Goal: Information Seeking & Learning: Find specific page/section

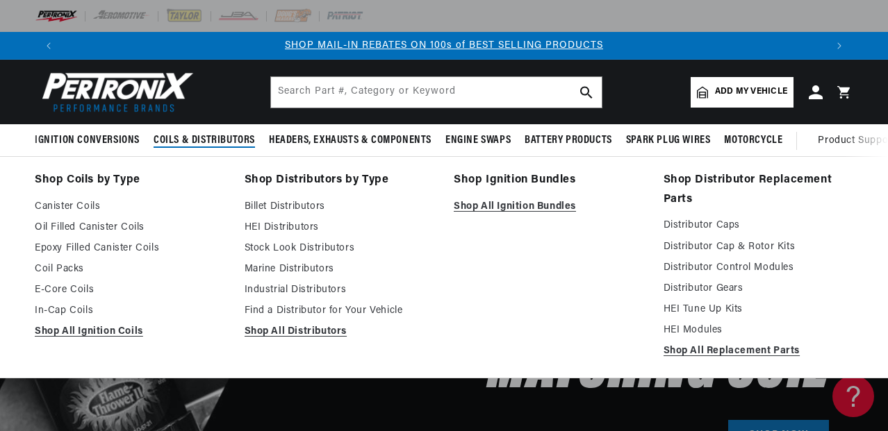
scroll to position [0, 1525]
click at [283, 207] on link "Billet Distributors" at bounding box center [340, 207] width 190 height 17
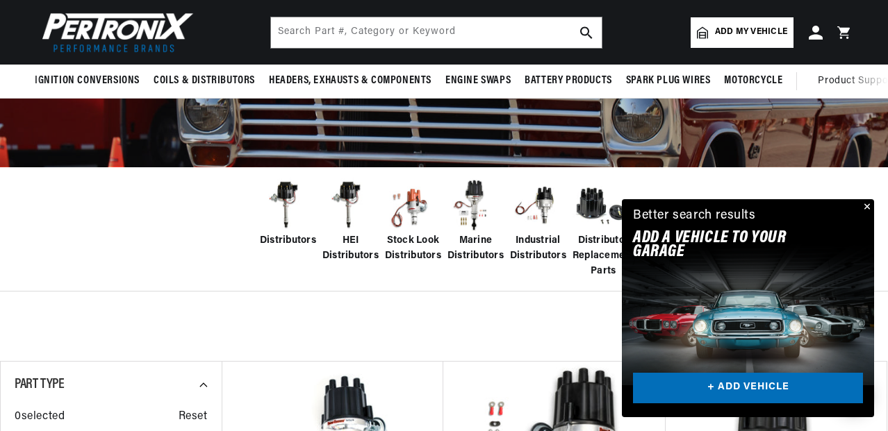
scroll to position [172, 0]
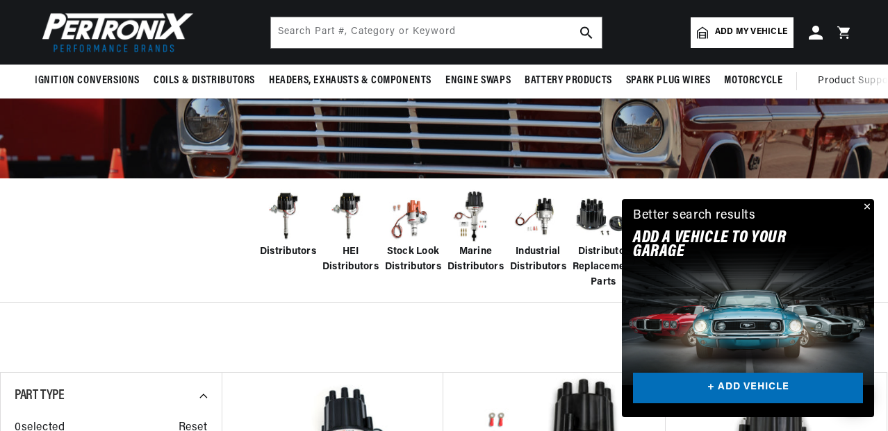
click at [415, 213] on img at bounding box center [413, 217] width 56 height 56
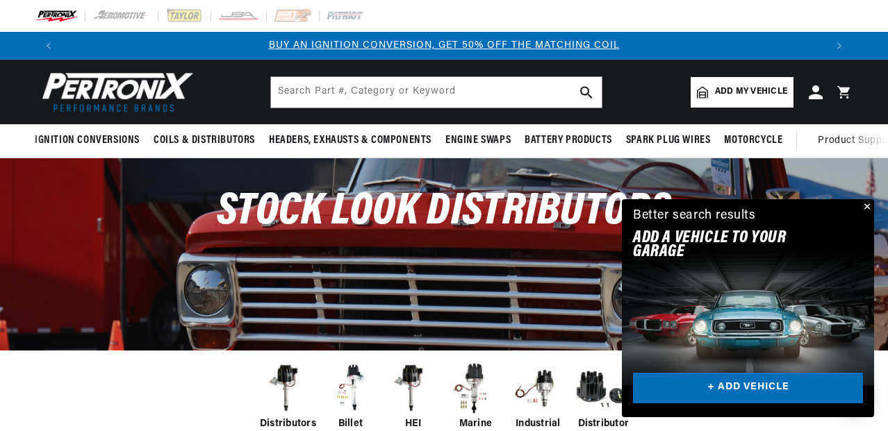
scroll to position [0, 763]
click at [867, 208] on button "Close" at bounding box center [865, 207] width 17 height 17
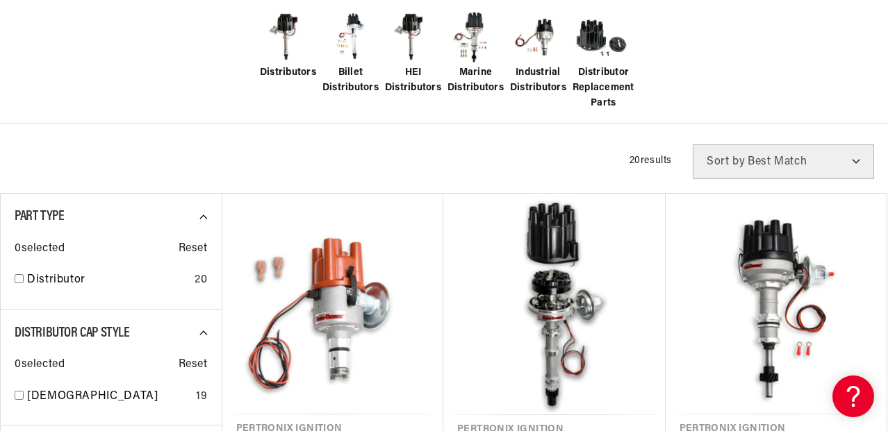
scroll to position [0, 1525]
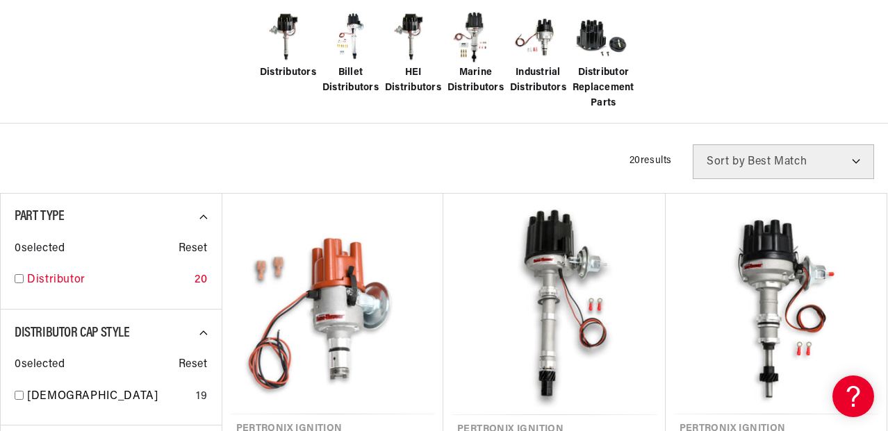
click at [17, 280] on input "checkbox" at bounding box center [19, 278] width 9 height 9
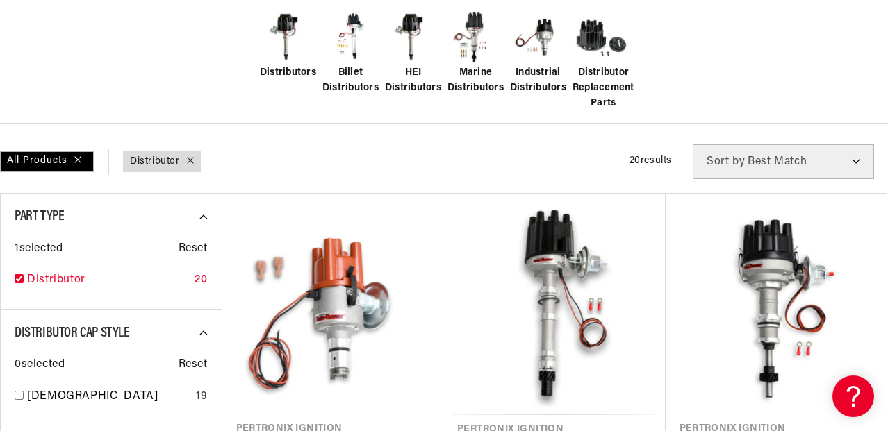
checkbox input "true"
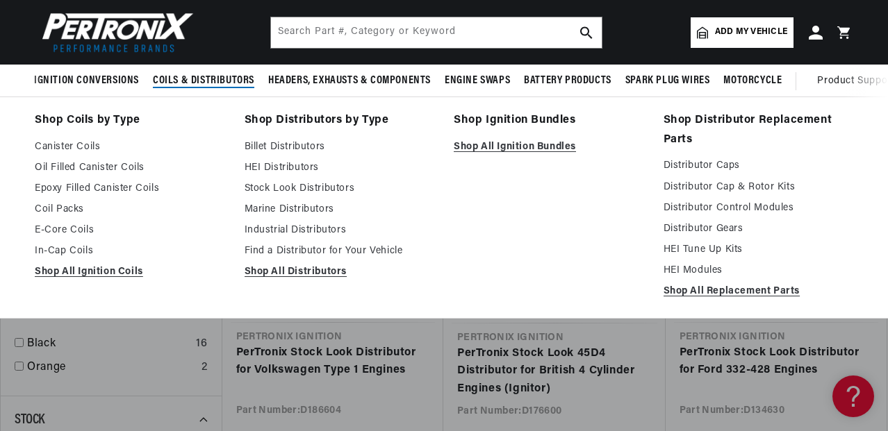
click at [242, 80] on span "Coils & Distributors" at bounding box center [203, 81] width 101 height 15
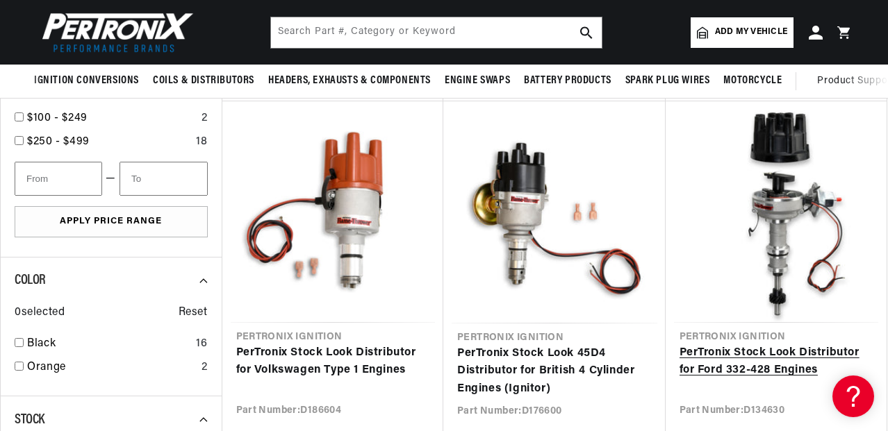
click at [770, 352] on link "PerTronix Stock Look Distributor for Ford 332-428 Engines" at bounding box center [776, 362] width 194 height 35
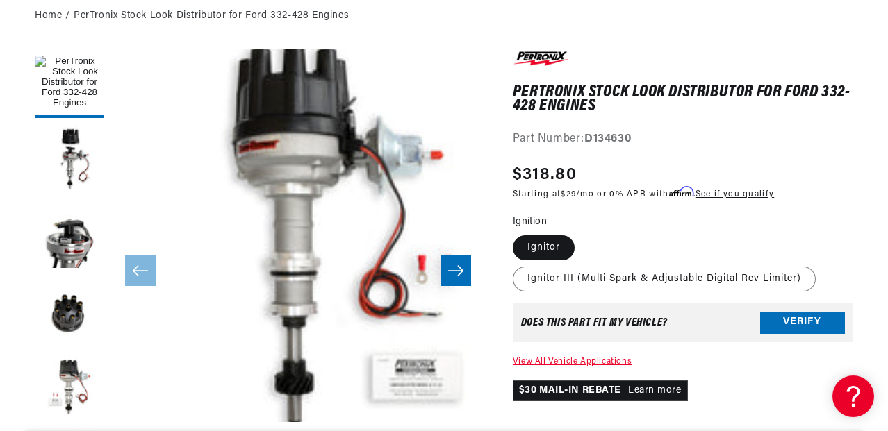
scroll to position [0, 763]
click at [61, 247] on button "Load image 3 in gallery view" at bounding box center [69, 235] width 69 height 69
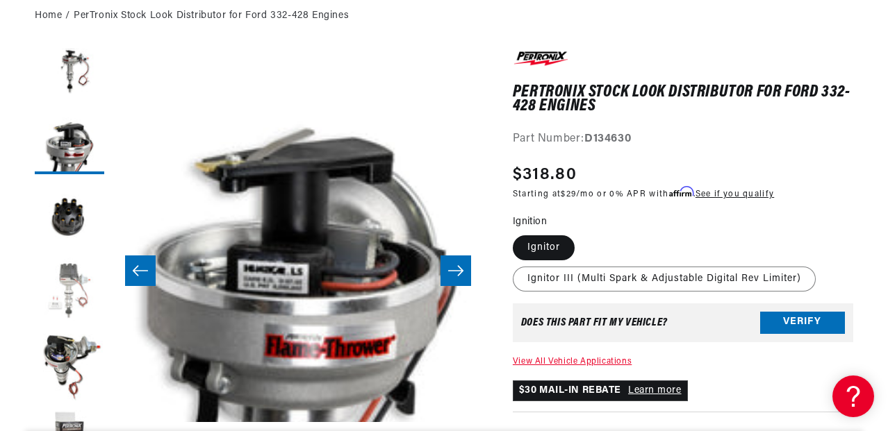
scroll to position [96, 0]
click at [66, 356] on button "Load image 6 in gallery view" at bounding box center [69, 369] width 69 height 69
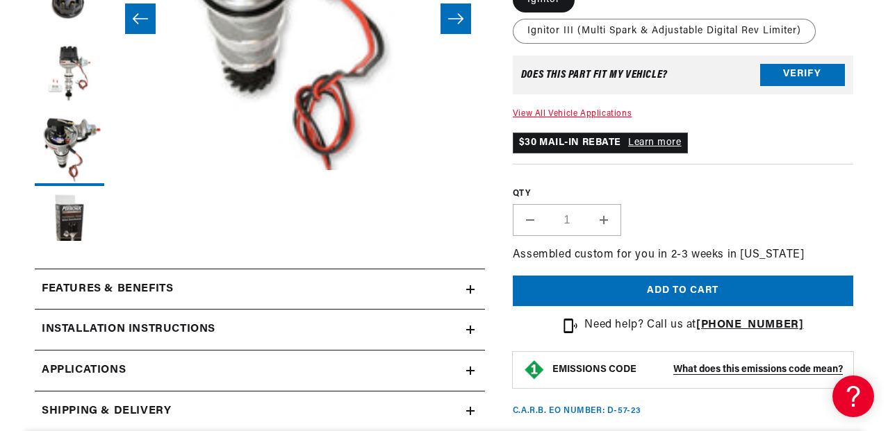
scroll to position [0, 1525]
click at [76, 369] on span "Applications" at bounding box center [84, 371] width 84 height 18
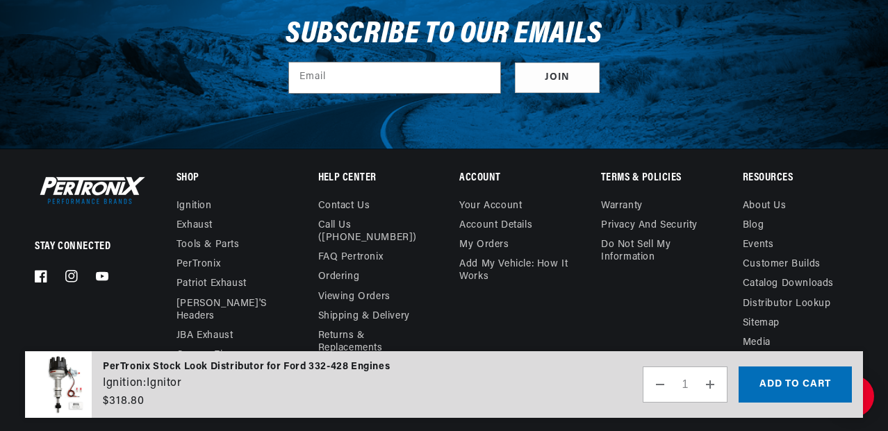
scroll to position [4738, 0]
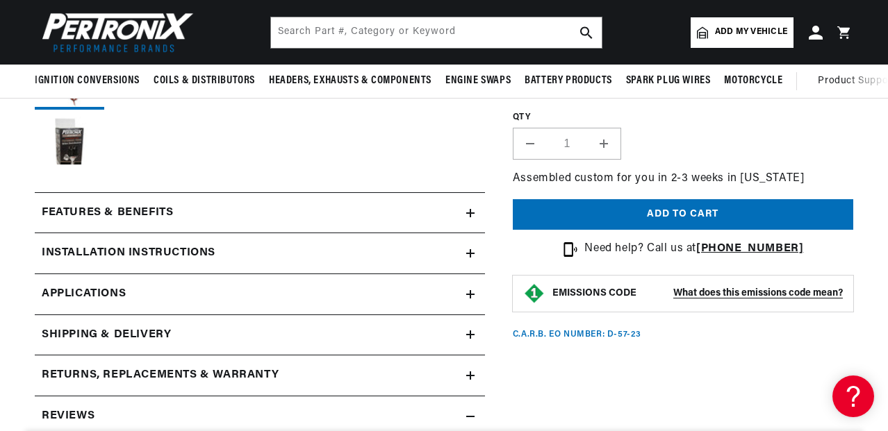
click at [165, 218] on h2 "Features & Benefits" at bounding box center [107, 213] width 131 height 18
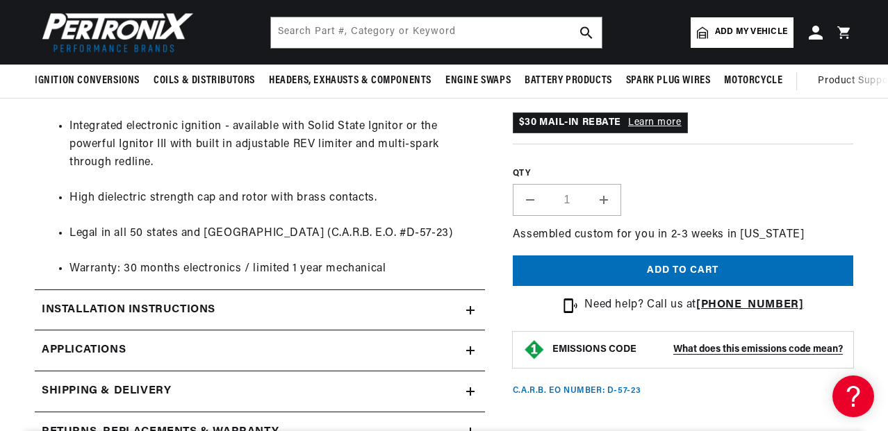
scroll to position [0, 763]
click at [477, 333] on link "Applications" at bounding box center [260, 351] width 450 height 41
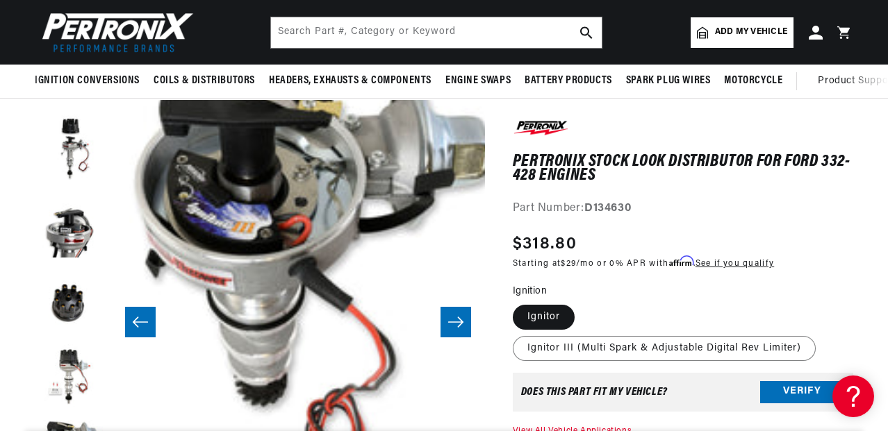
scroll to position [85, 0]
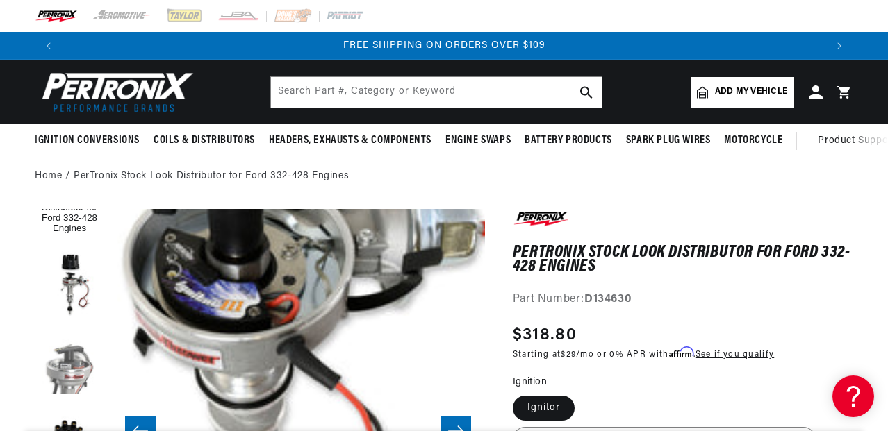
click at [68, 358] on button "Load image 3 in gallery view" at bounding box center [69, 361] width 69 height 69
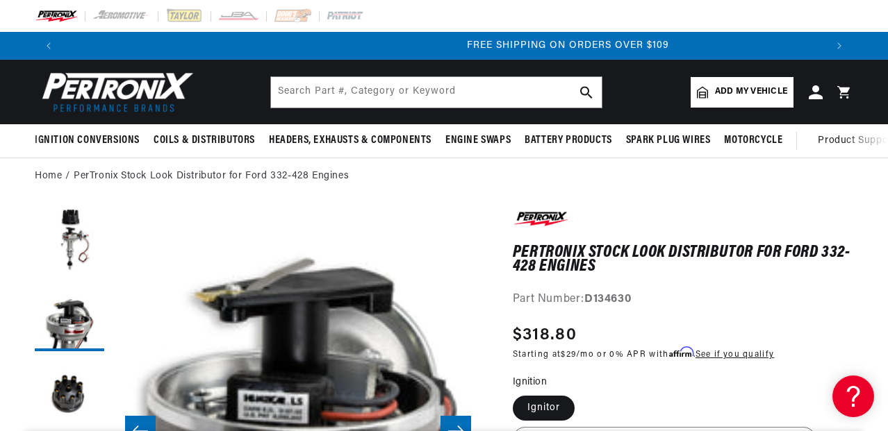
scroll to position [0, 1525]
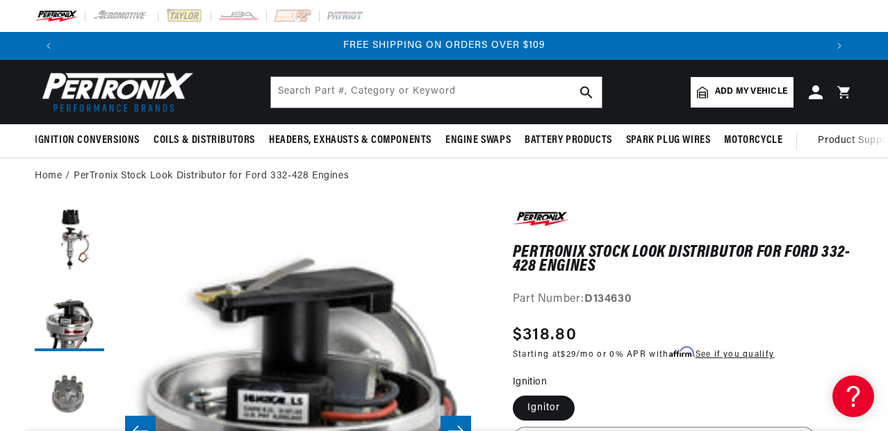
click at [76, 392] on button "Load image 4 in gallery view" at bounding box center [69, 392] width 69 height 69
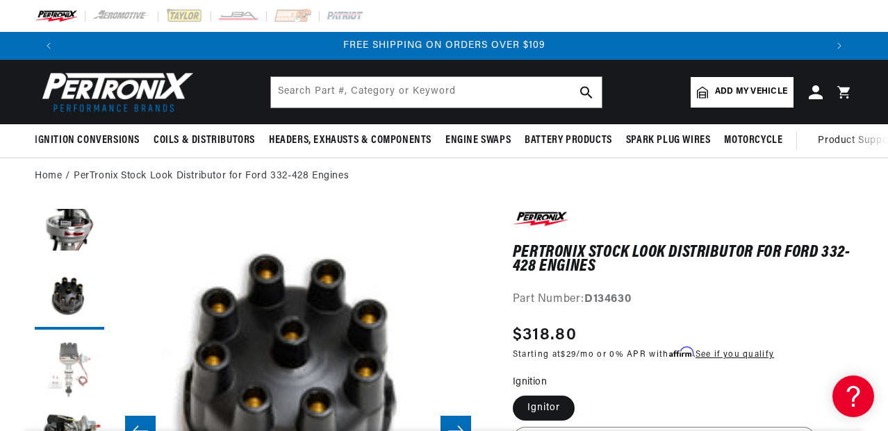
scroll to position [0, 10]
click at [71, 362] on button "Load image 5 in gallery view" at bounding box center [69, 371] width 69 height 69
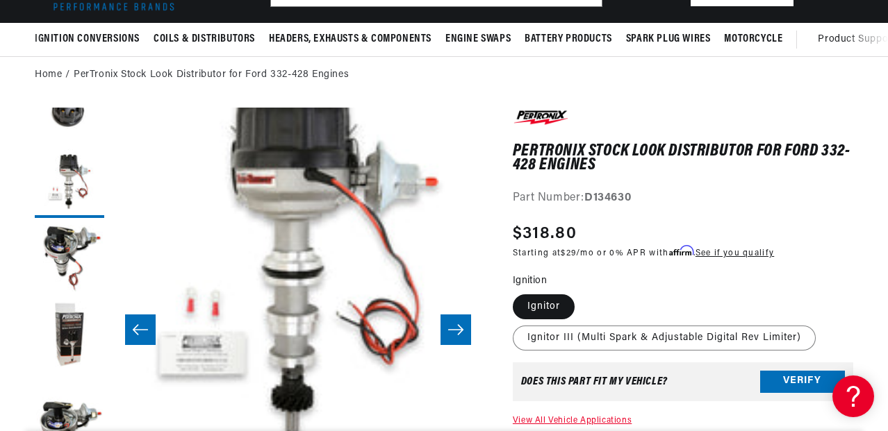
scroll to position [36, 1495]
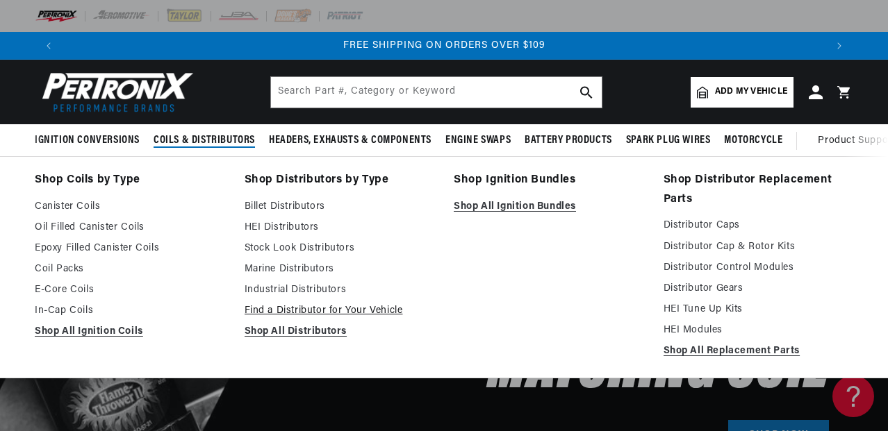
click at [305, 312] on link "Find a Distributor for Your Vehicle" at bounding box center [340, 311] width 190 height 17
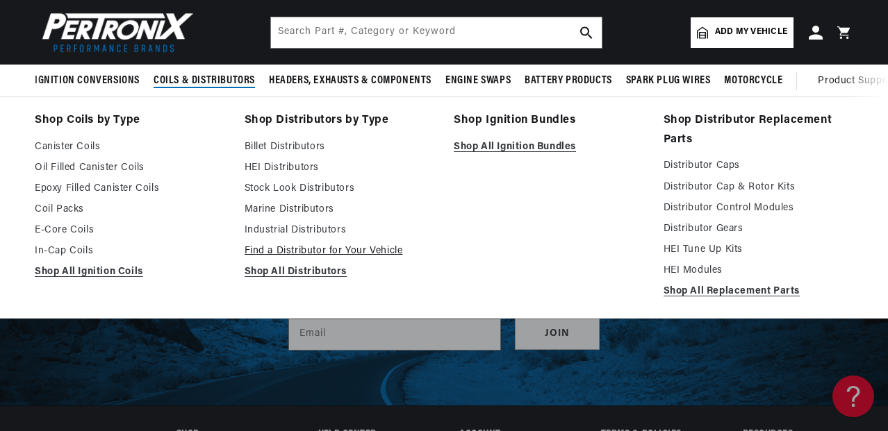
scroll to position [0, 763]
click at [292, 252] on link "Find a Distributor for Your Vehicle" at bounding box center [340, 251] width 190 height 17
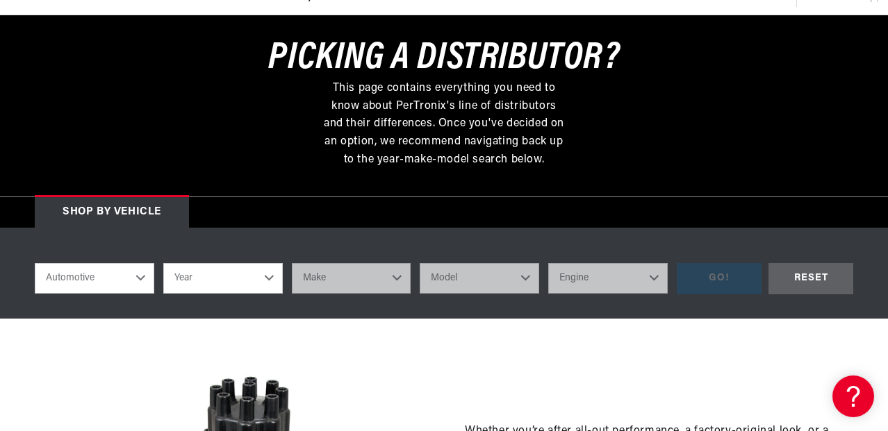
scroll to position [0, 763]
select select "1966"
select select "Ford"
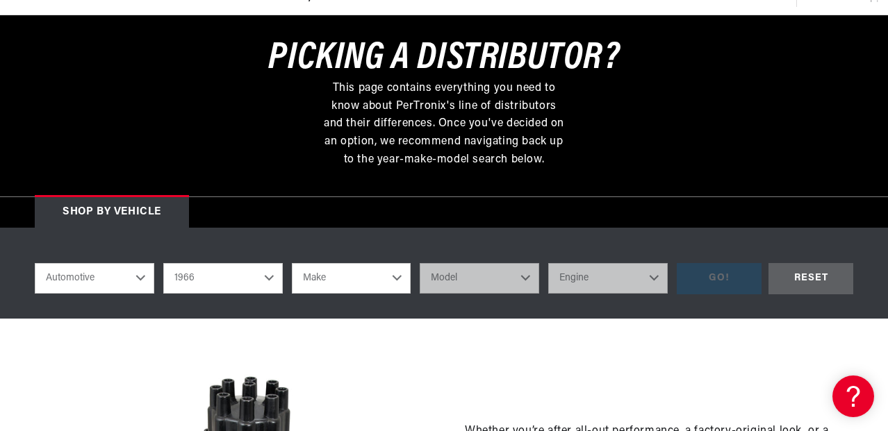
select select "Ford"
select select "GT40"
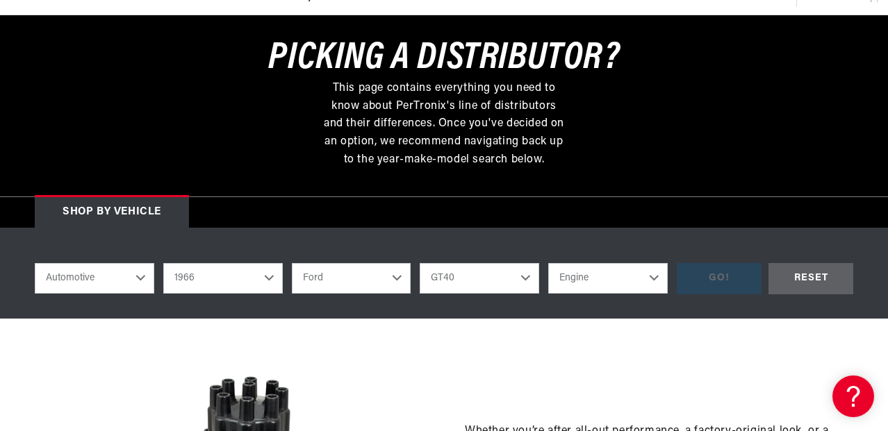
scroll to position [0, 0]
select select "Galaxie-500"
select select "427cid-7.0L"
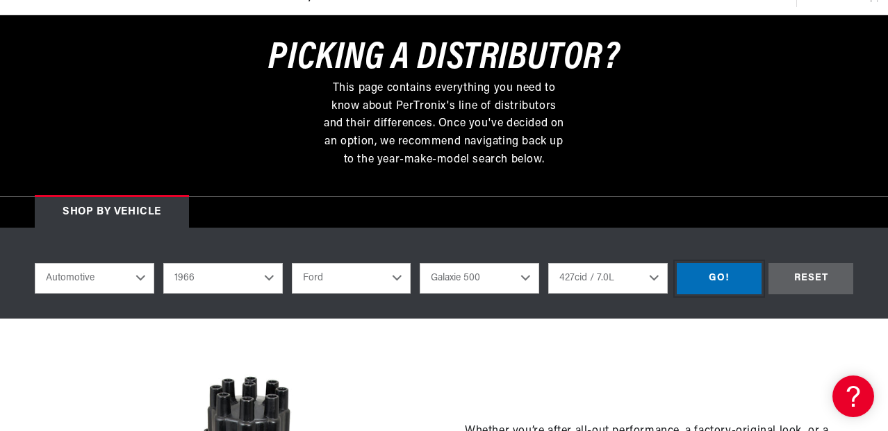
click at [718, 275] on div "GO!" at bounding box center [719, 278] width 85 height 31
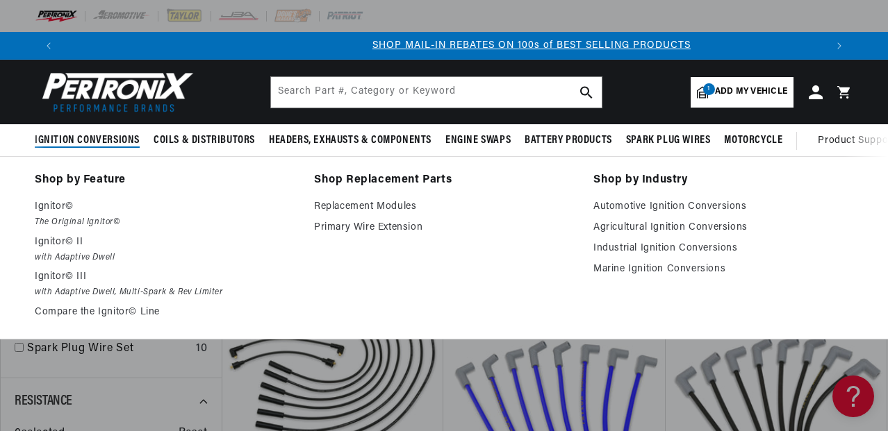
scroll to position [0, 763]
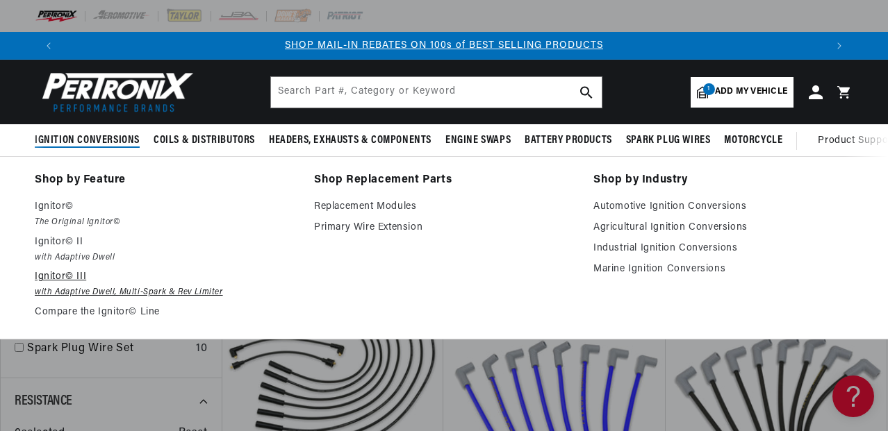
click at [57, 283] on p "Ignitor© III" at bounding box center [165, 277] width 260 height 17
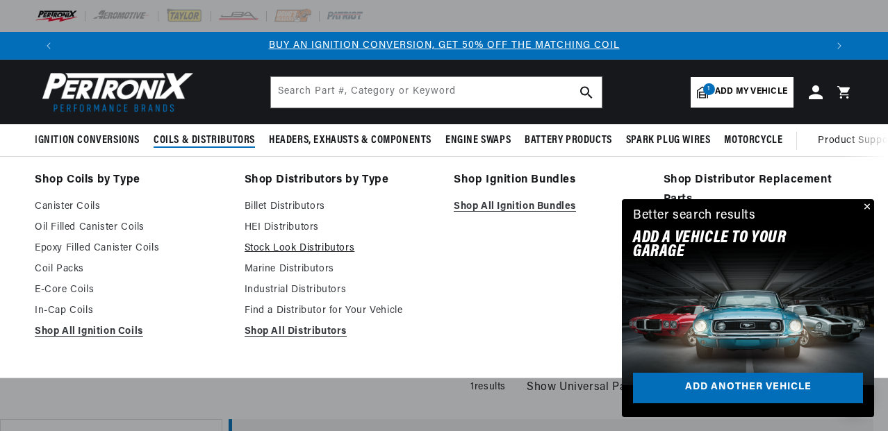
click at [256, 247] on link "Stock Look Distributors" at bounding box center [340, 248] width 190 height 17
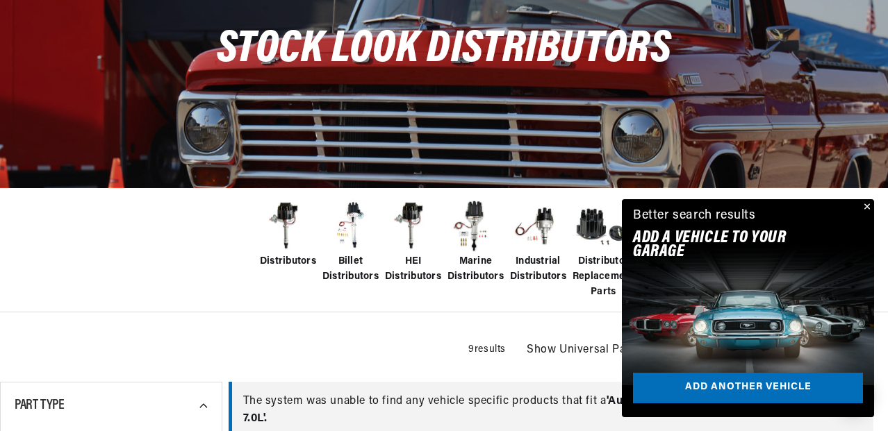
scroll to position [163, 0]
click at [866, 206] on button "Close" at bounding box center [865, 207] width 17 height 17
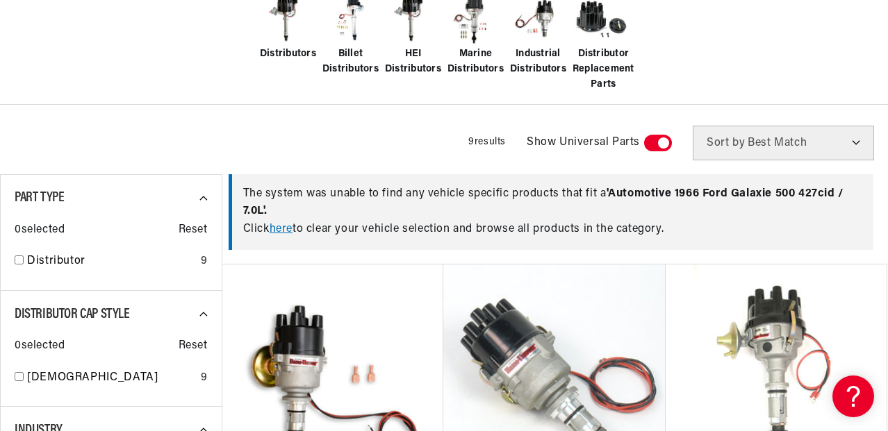
scroll to position [0, 763]
click at [19, 263] on input "checkbox" at bounding box center [19, 260] width 9 height 9
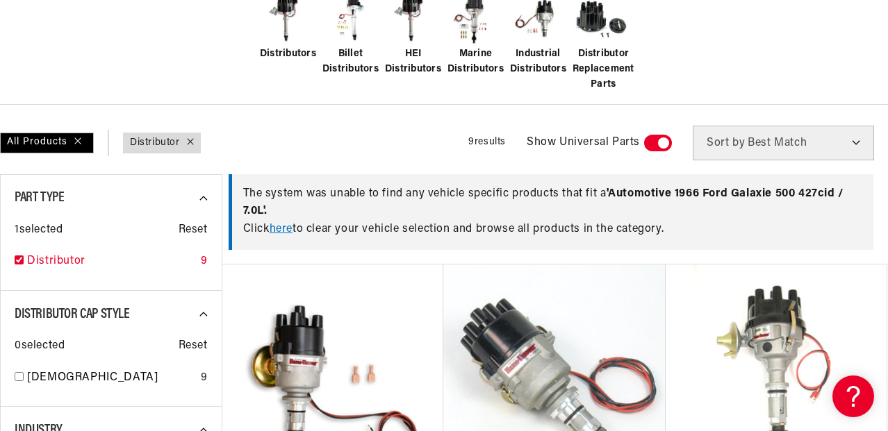
checkbox input "true"
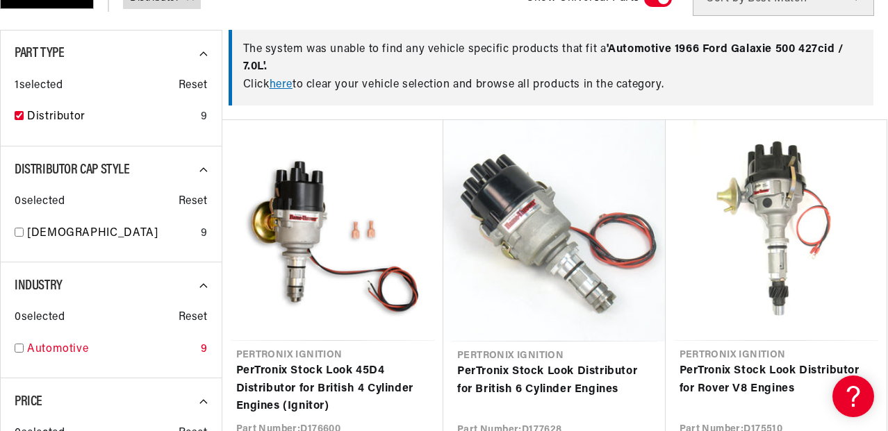
scroll to position [0, 1525]
click at [17, 347] on input "checkbox" at bounding box center [19, 348] width 9 height 9
checkbox input "true"
click at [17, 232] on input "checkbox" at bounding box center [19, 232] width 9 height 9
checkbox input "true"
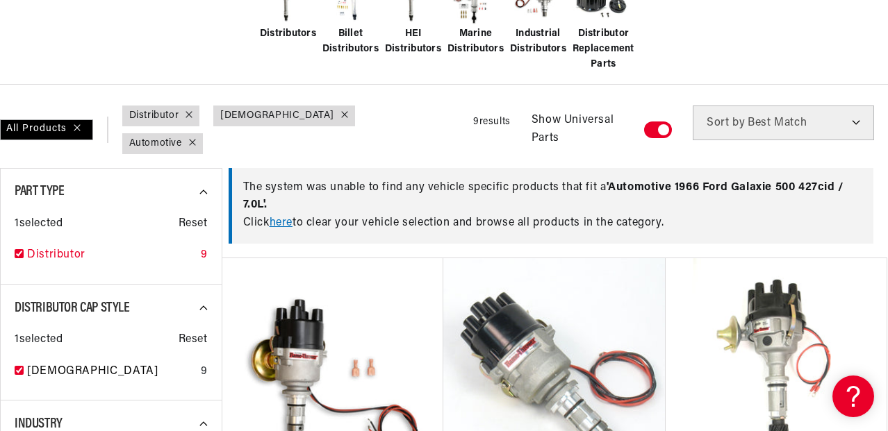
scroll to position [0, 731]
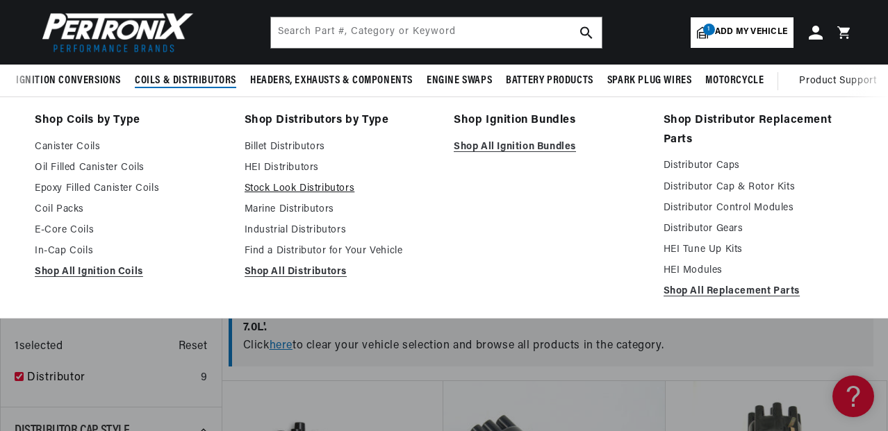
click at [267, 188] on link "Stock Look Distributors" at bounding box center [340, 189] width 190 height 17
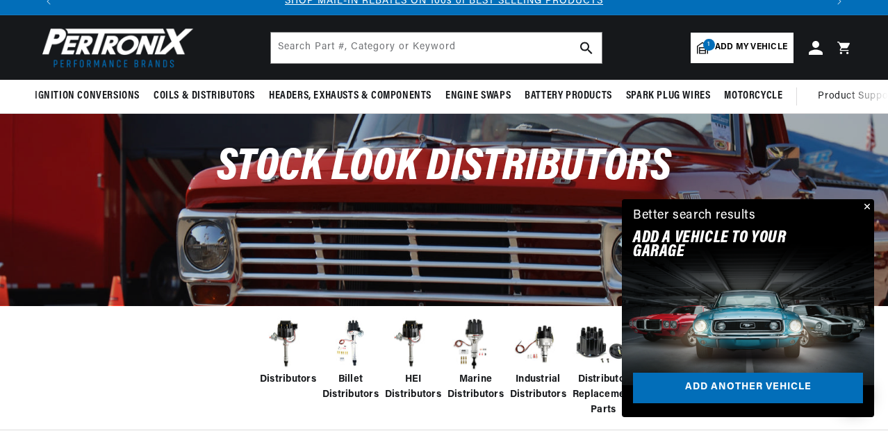
click at [288, 328] on img at bounding box center [288, 345] width 56 height 56
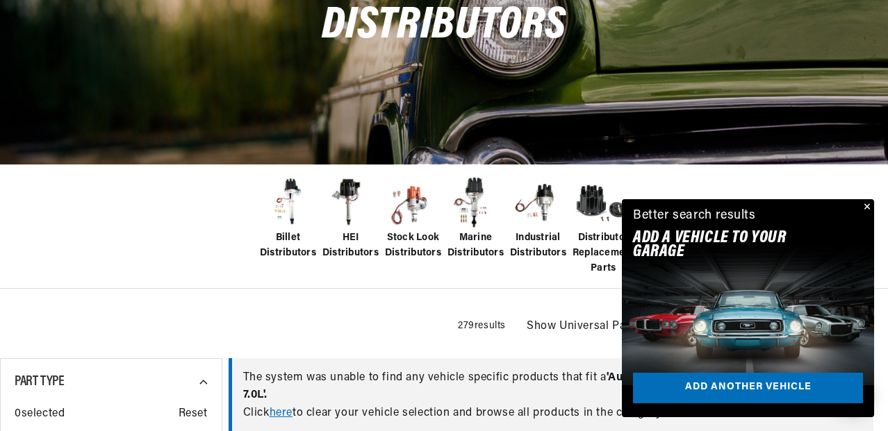
scroll to position [186, 0]
click at [411, 204] on img at bounding box center [413, 203] width 56 height 56
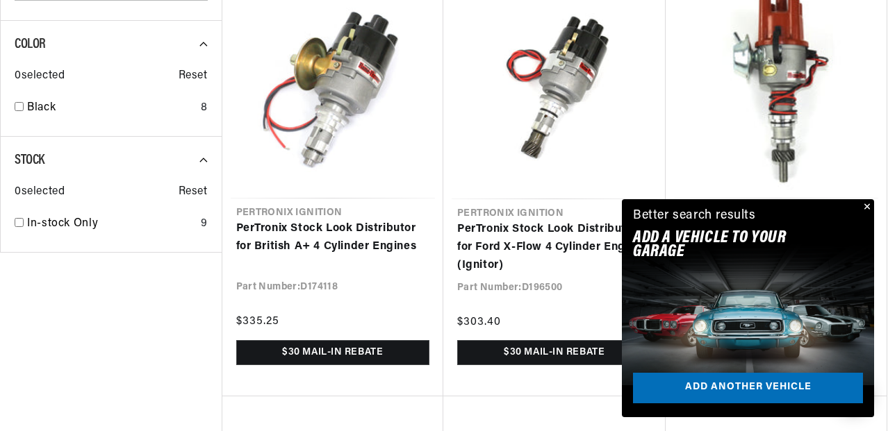
click at [866, 204] on button "Close" at bounding box center [865, 207] width 17 height 17
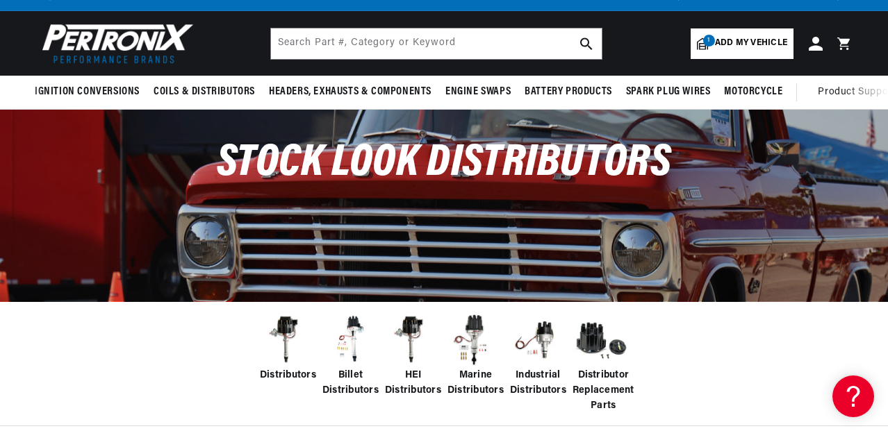
scroll to position [0, 1525]
click at [286, 328] on img at bounding box center [288, 341] width 56 height 56
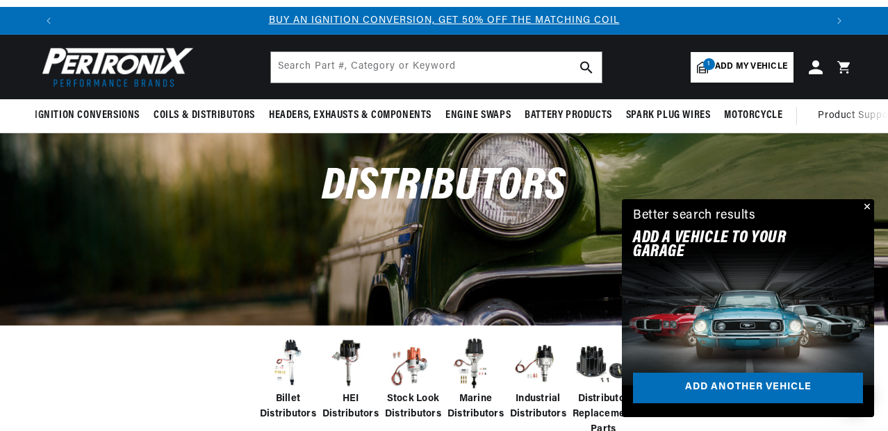
scroll to position [0, 763]
click at [712, 60] on span "1" at bounding box center [709, 64] width 12 height 12
click at [867, 204] on button "Close" at bounding box center [865, 207] width 17 height 17
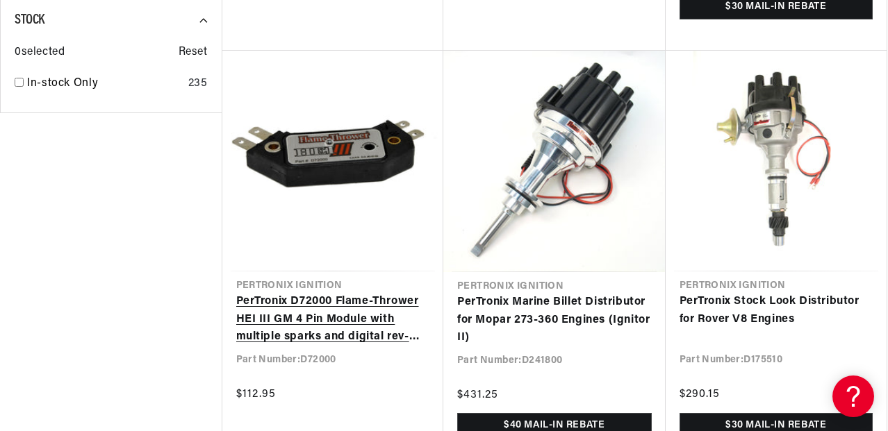
scroll to position [1880, 0]
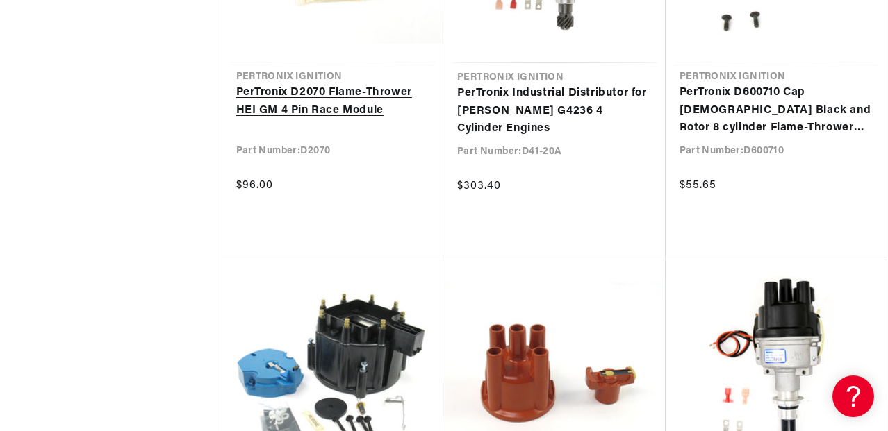
scroll to position [3360, 0]
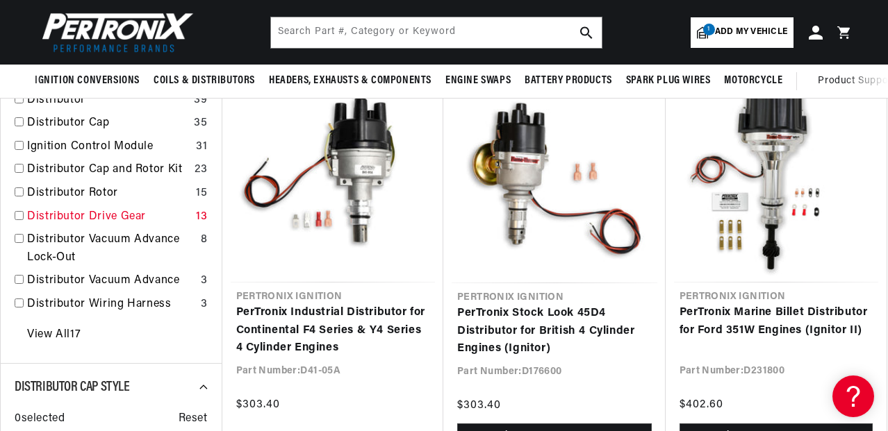
click at [20, 213] on input "checkbox" at bounding box center [19, 215] width 9 height 9
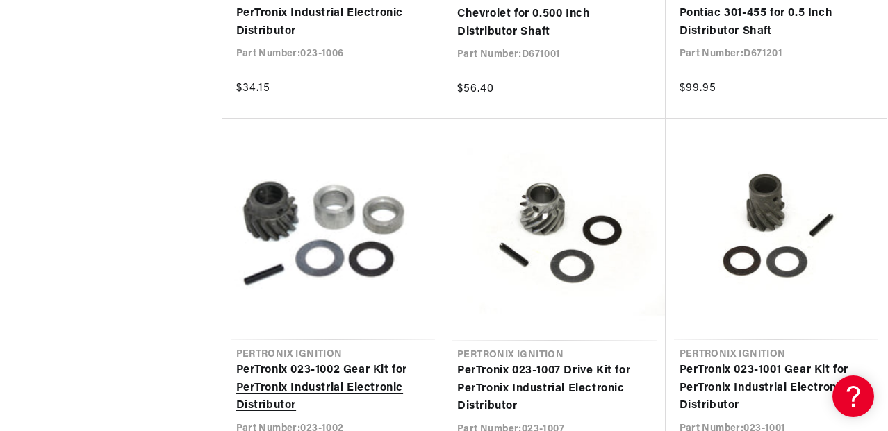
scroll to position [1657, 0]
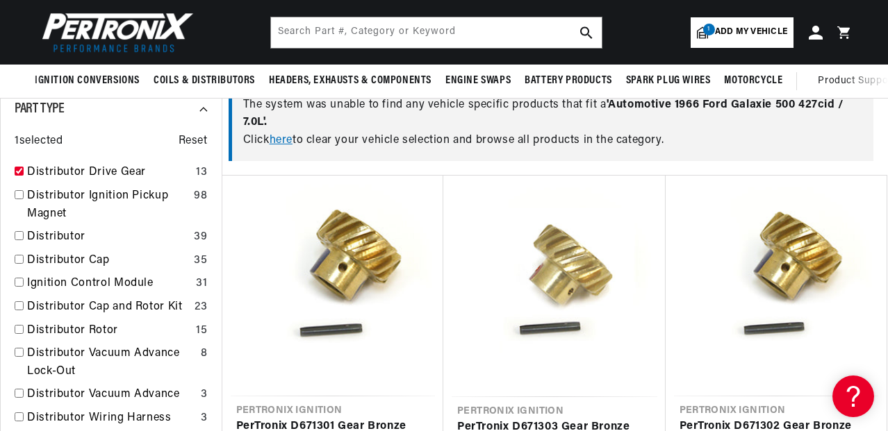
scroll to position [454, 0]
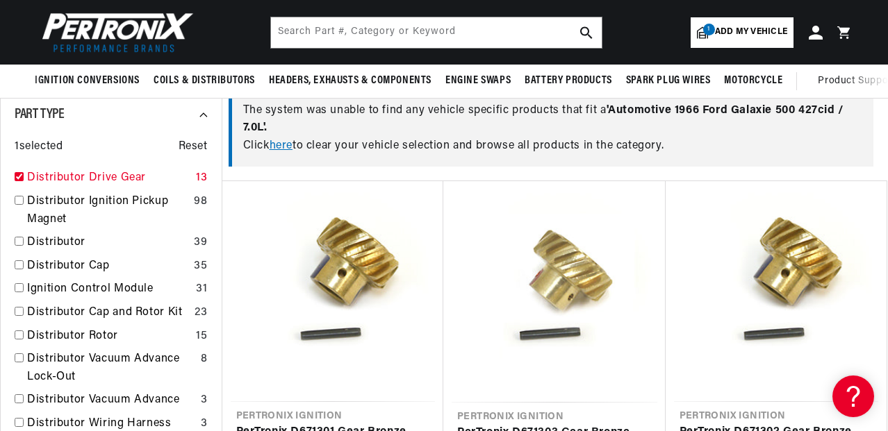
click at [20, 179] on input "checkbox" at bounding box center [19, 176] width 9 height 9
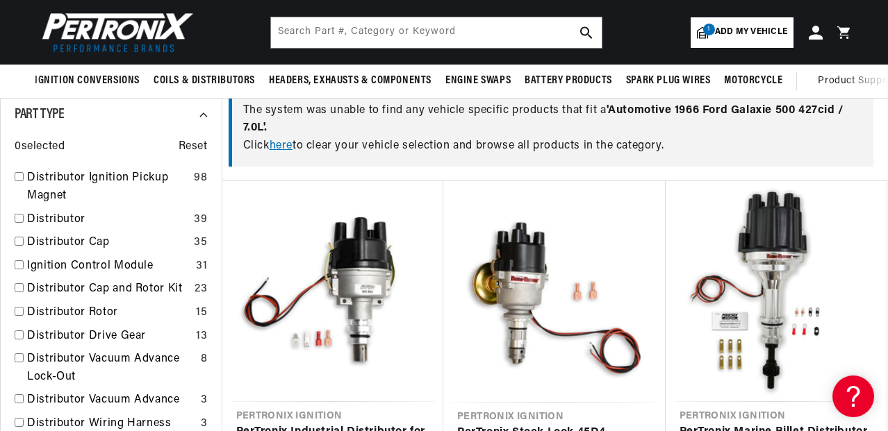
click at [126, 135] on div "0 selected Reset" at bounding box center [111, 140] width 193 height 32
click at [21, 218] on input "checkbox" at bounding box center [19, 218] width 9 height 9
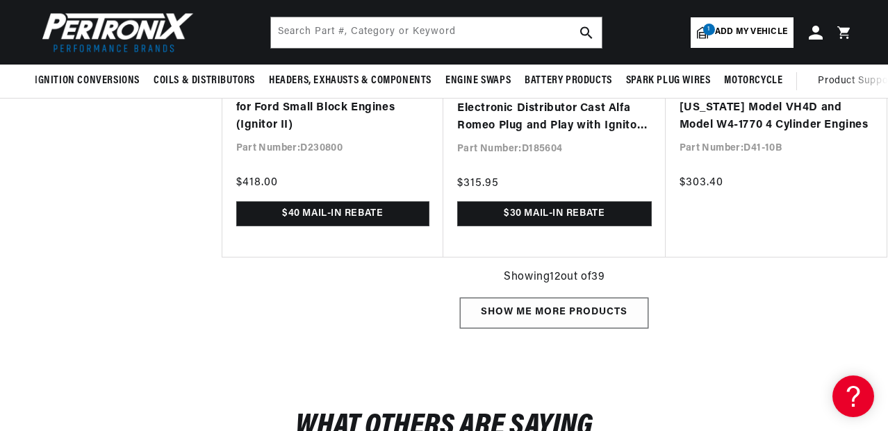
click at [540, 308] on div "Show me more products" at bounding box center [554, 313] width 188 height 31
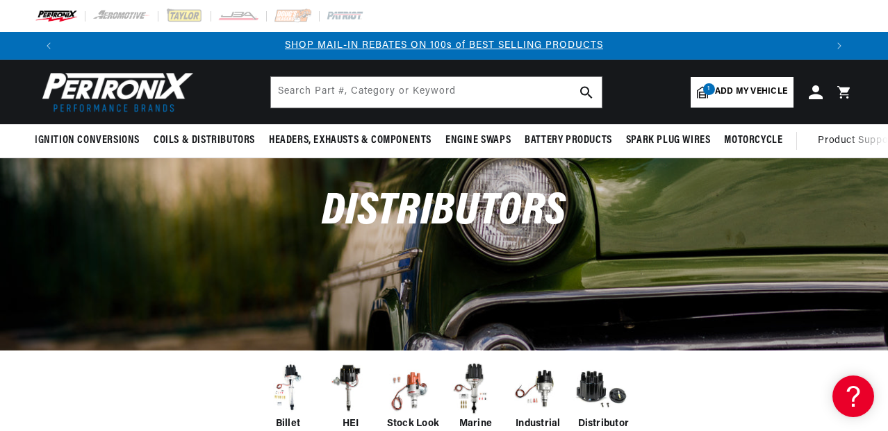
click at [139, 87] on img at bounding box center [115, 92] width 160 height 48
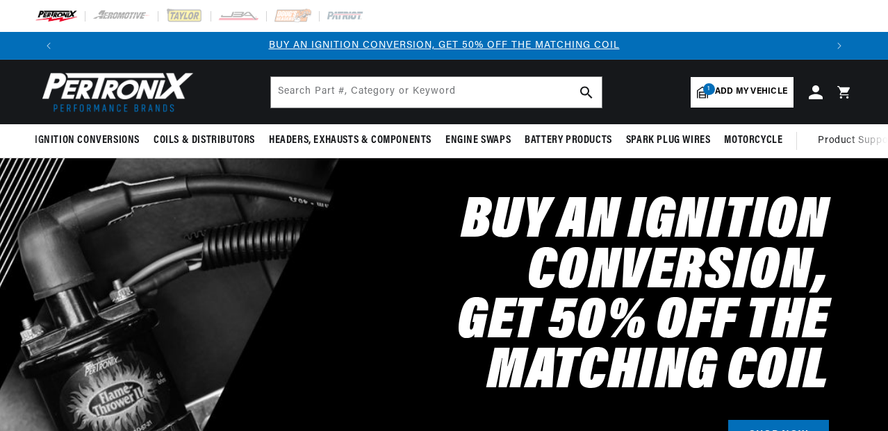
select select "1966"
select select "Ford"
select select "Galaxie-500"
select select "427cid-7.0L"
click at [185, 17] on img at bounding box center [184, 15] width 38 height 15
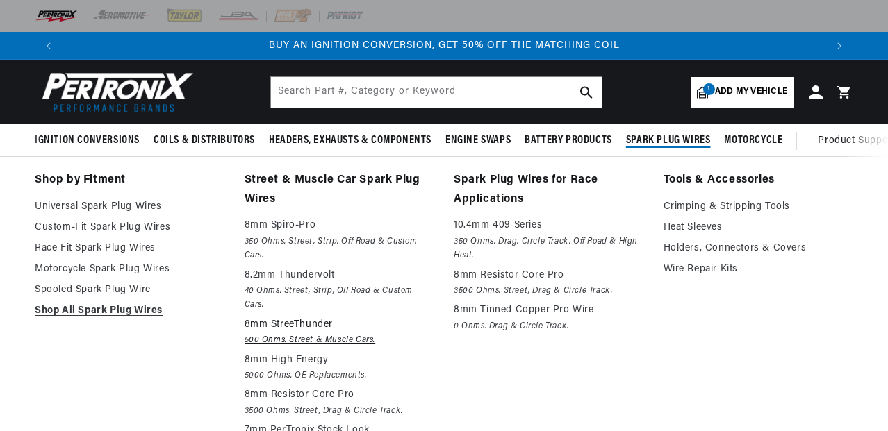
click at [336, 342] on em "500 Ohms. Street & Muscle Cars." at bounding box center [340, 340] width 190 height 15
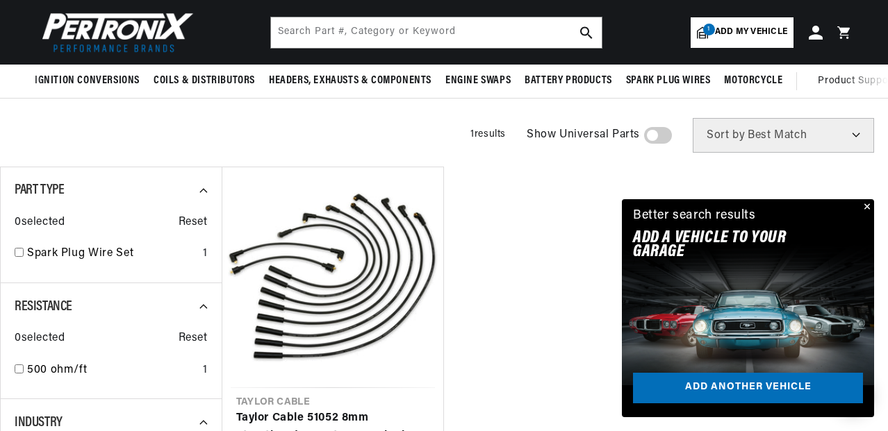
scroll to position [0, 1525]
click at [17, 252] on input "checkbox" at bounding box center [19, 252] width 9 height 9
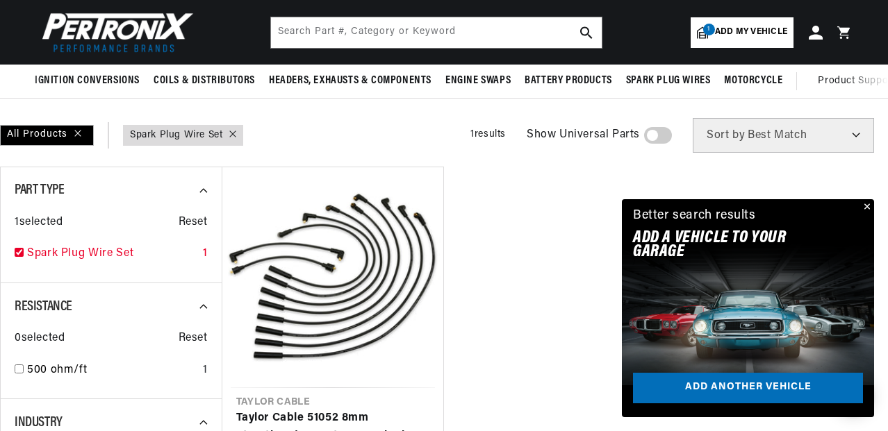
checkbox input "true"
click at [20, 370] on input "checkbox" at bounding box center [19, 369] width 9 height 9
checkbox input "true"
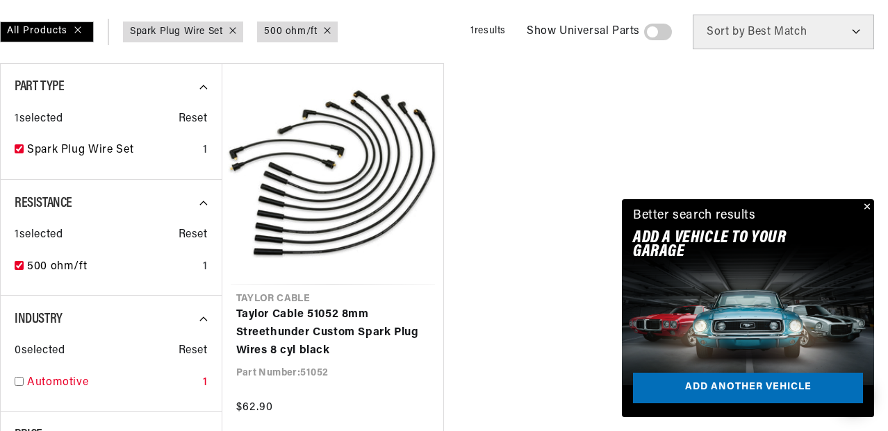
scroll to position [0, 25]
click at [19, 383] on input "checkbox" at bounding box center [19, 381] width 9 height 9
checkbox input "true"
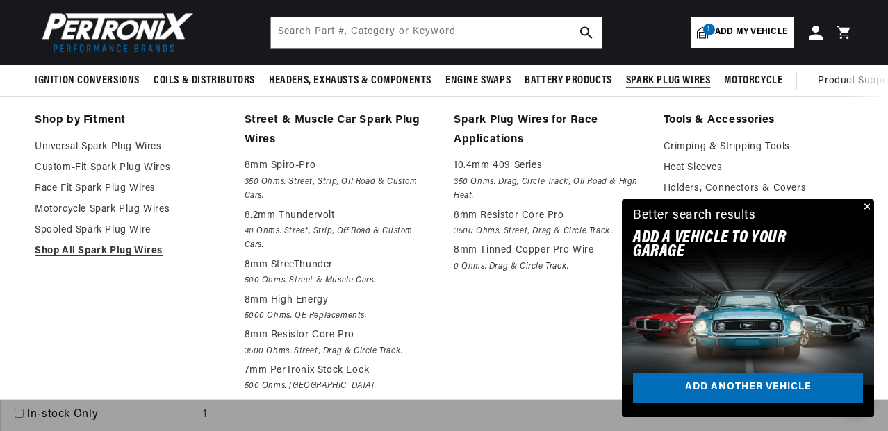
scroll to position [0, 1525]
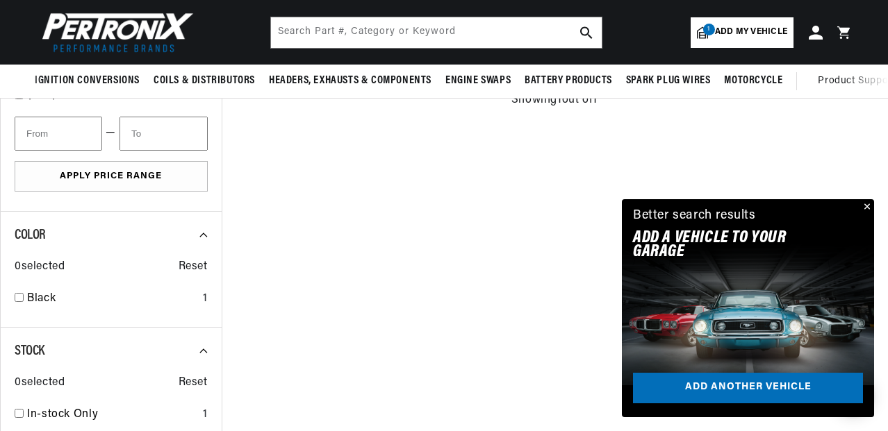
click at [866, 201] on button "Close" at bounding box center [865, 207] width 17 height 17
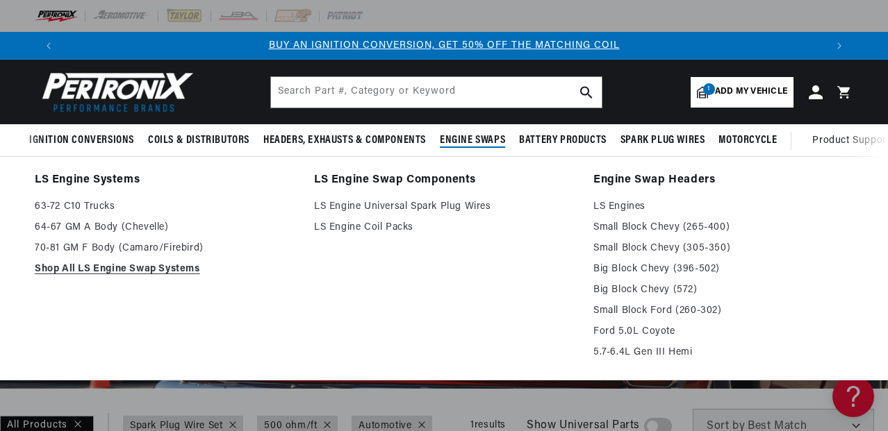
scroll to position [0, 0]
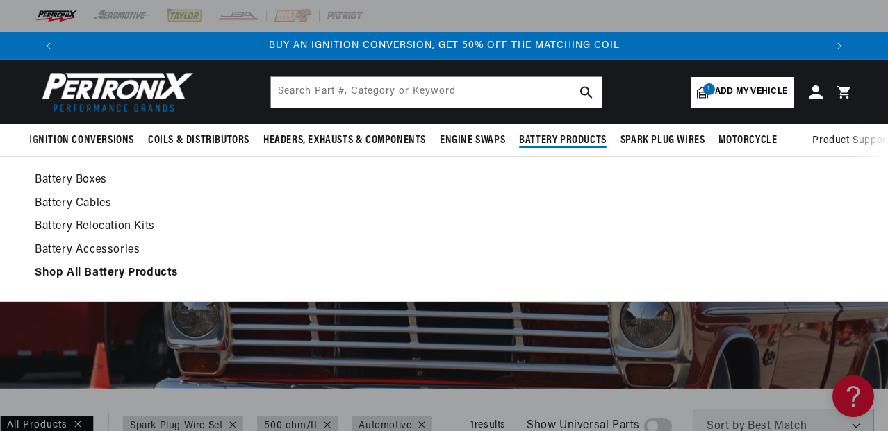
click at [572, 140] on span "Battery Products" at bounding box center [563, 140] width 88 height 15
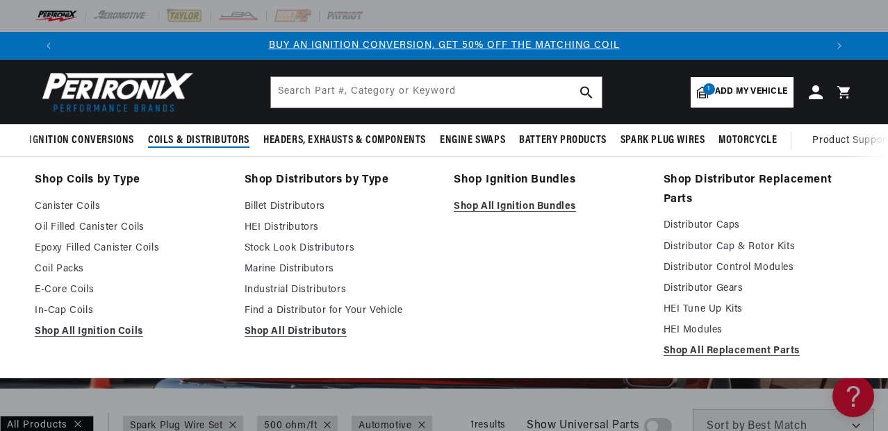
scroll to position [0, 763]
click at [677, 354] on link "Shop All Replacement Parts" at bounding box center [758, 351] width 190 height 17
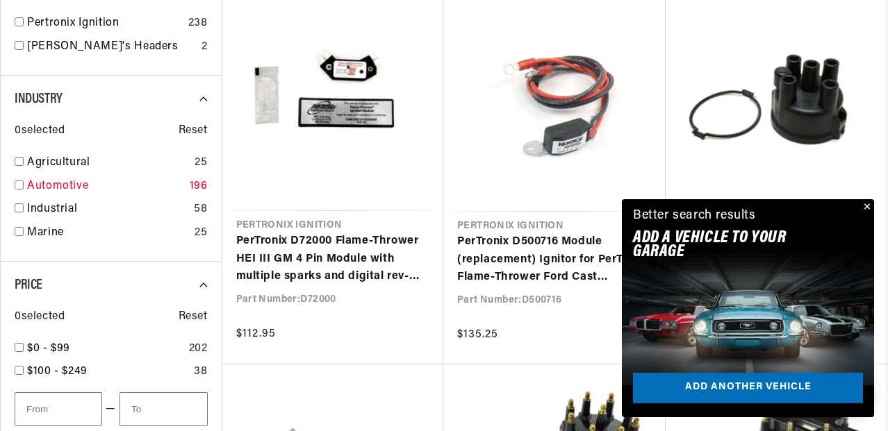
click at [18, 181] on input "checkbox" at bounding box center [19, 185] width 9 height 9
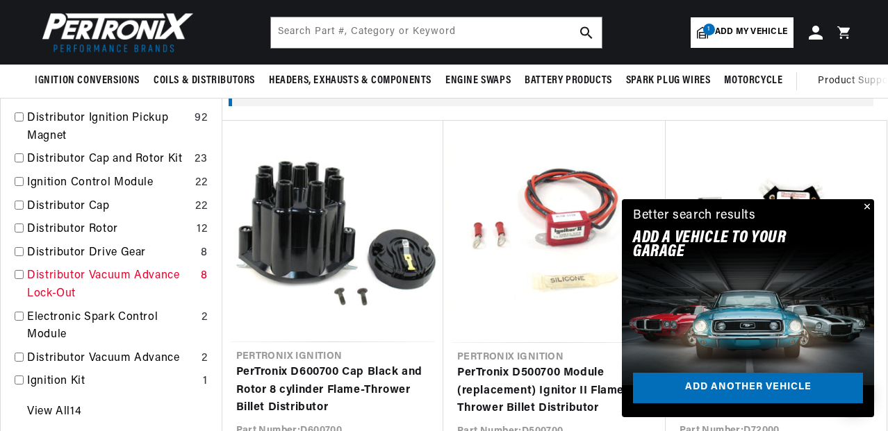
scroll to position [386, 0]
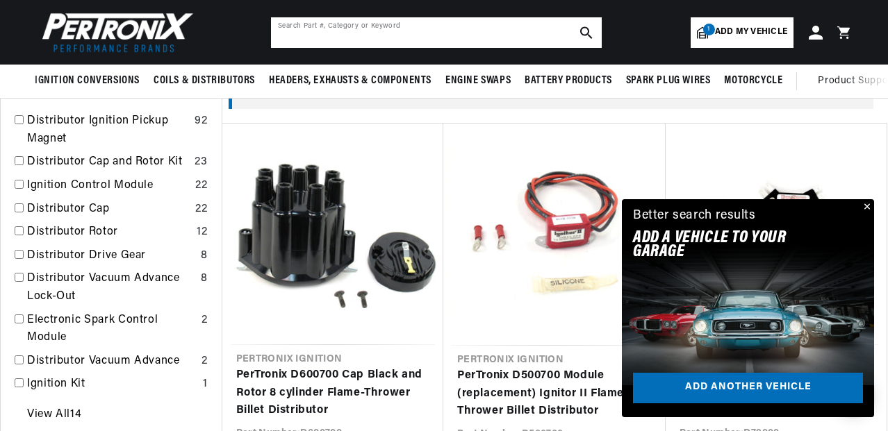
click at [277, 31] on input "text" at bounding box center [436, 32] width 331 height 31
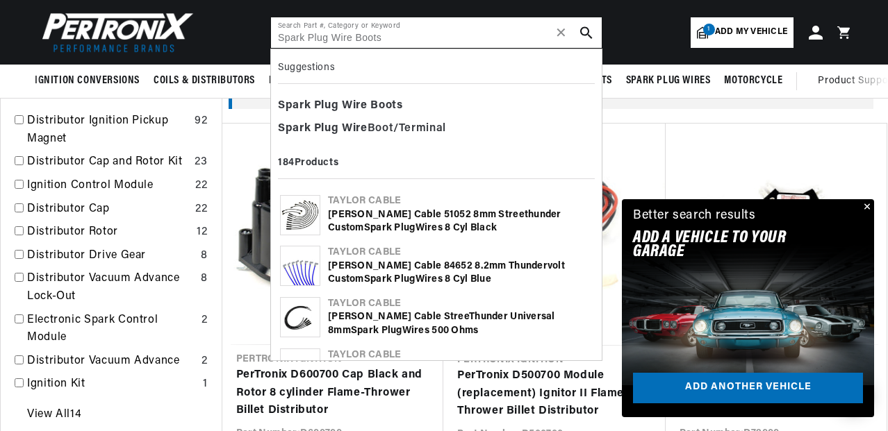
scroll to position [0, 1525]
type input "Spark Plug Wire Boots"
click at [586, 30] on icon "search button" at bounding box center [586, 32] width 13 height 13
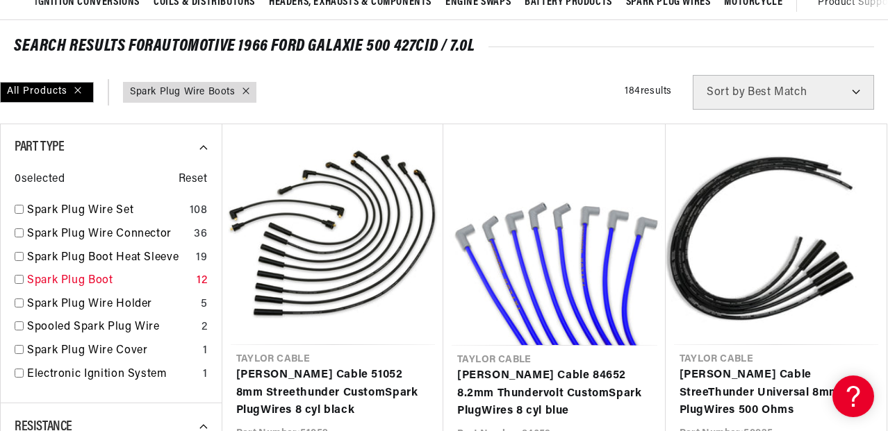
scroll to position [0, 1525]
click at [94, 279] on link "Spark Plug Boot" at bounding box center [109, 281] width 164 height 18
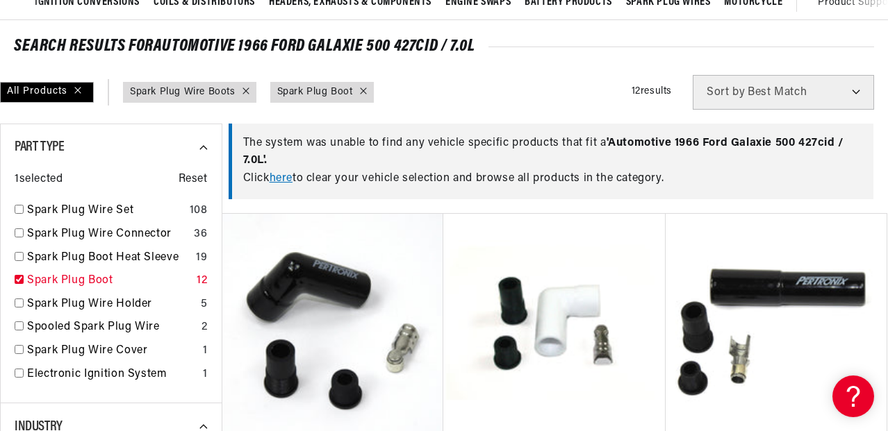
checkbox input "true"
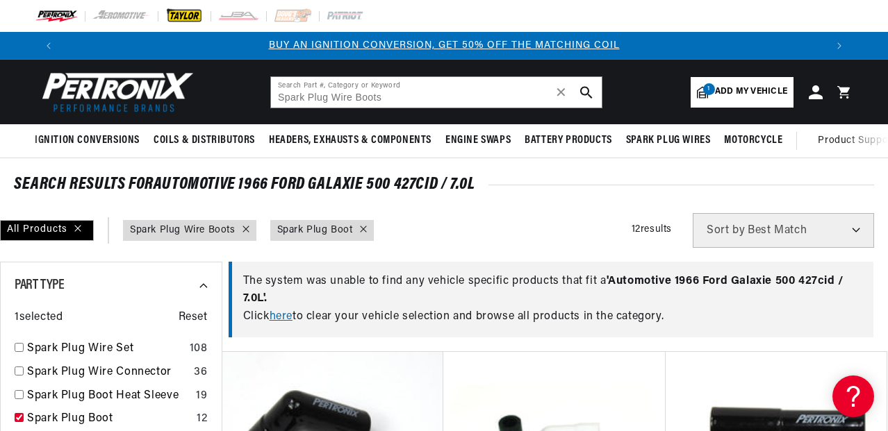
click at [178, 15] on img at bounding box center [184, 15] width 38 height 15
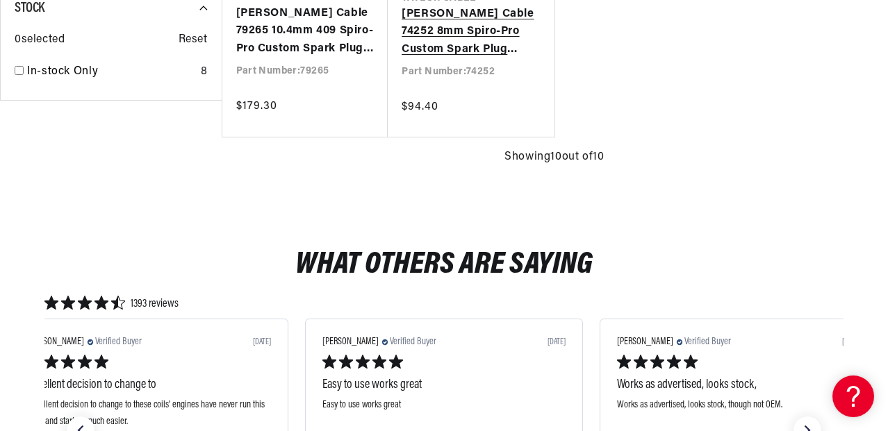
scroll to position [1350, 0]
